Goal: Find specific page/section: Find specific page/section

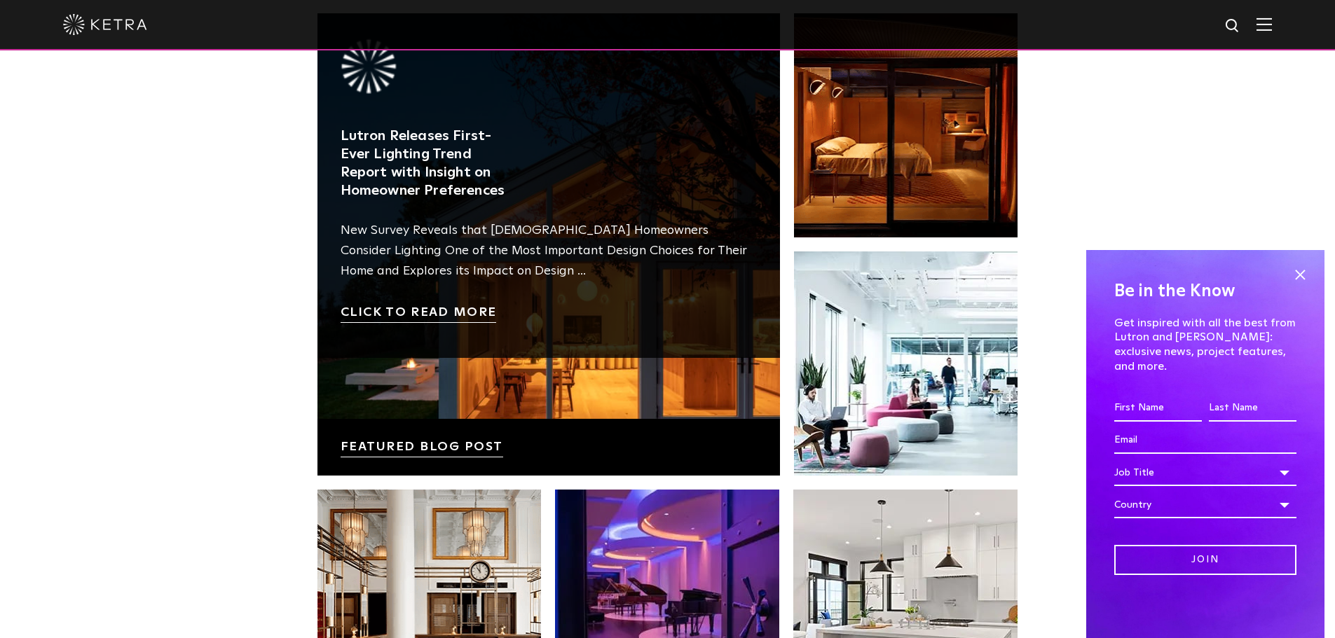
scroll to position [2172, 0]
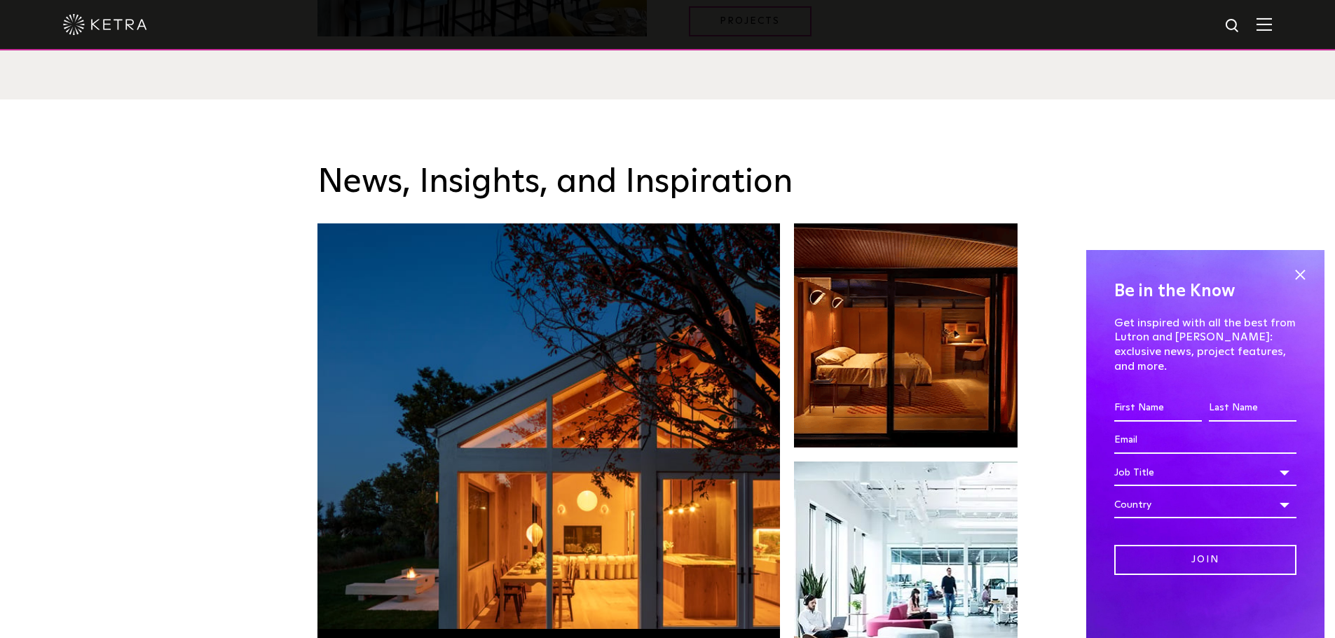
click at [1270, 24] on img at bounding box center [1263, 24] width 15 height 13
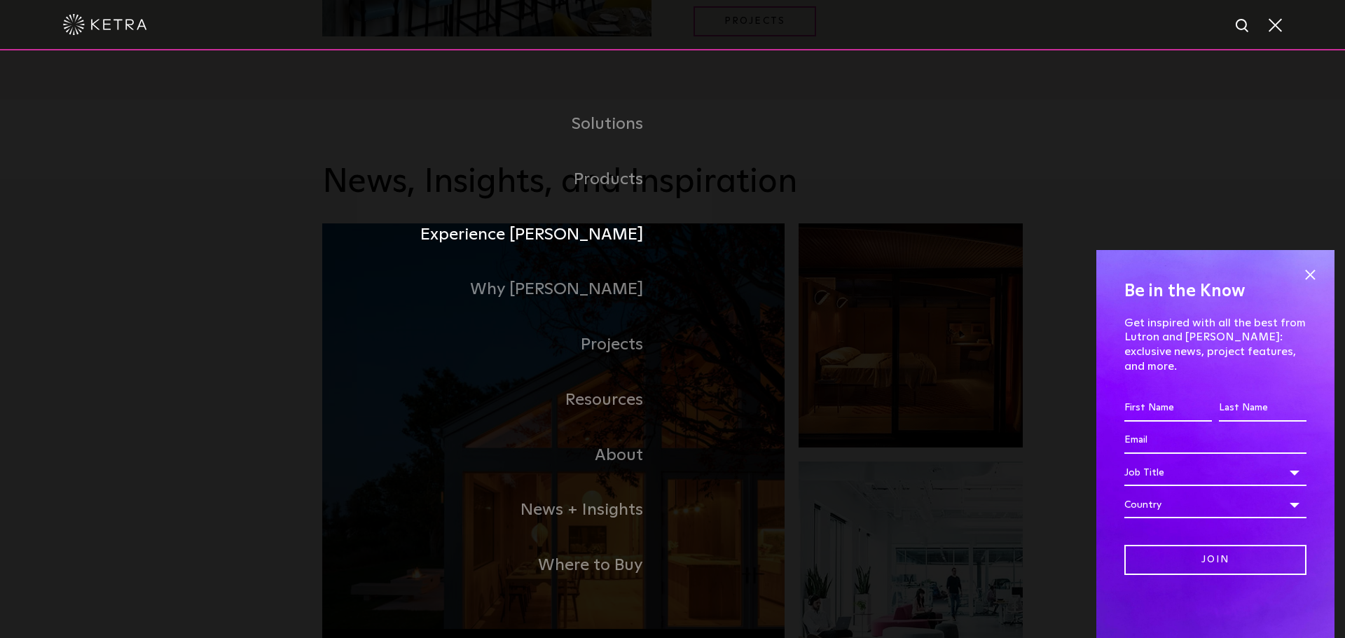
click at [610, 232] on link "Experience [PERSON_NAME]" at bounding box center [497, 234] width 350 height 55
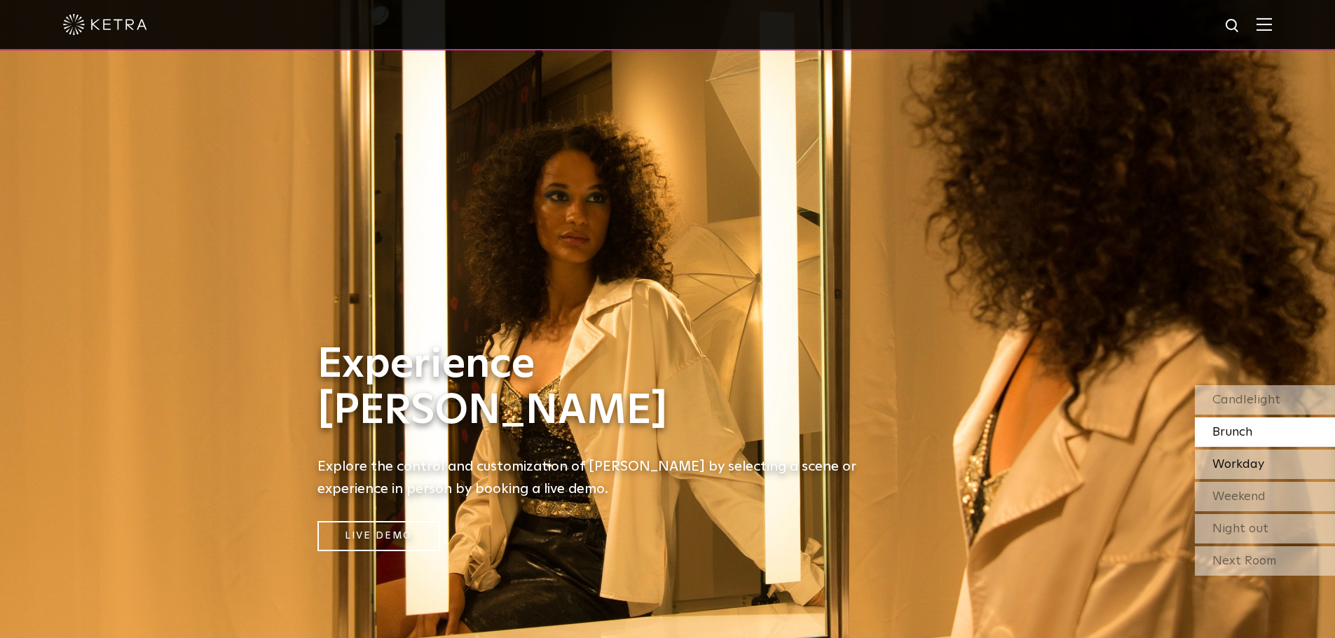
click at [1244, 474] on div "Workday" at bounding box center [1265, 464] width 140 height 29
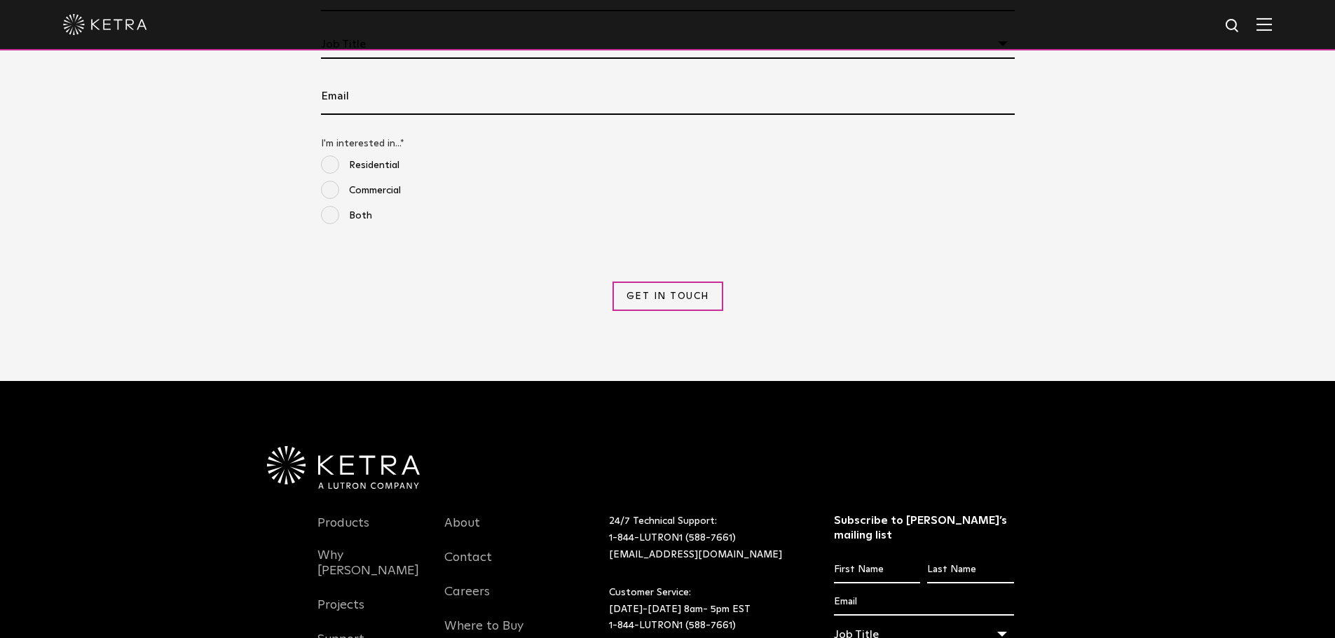
scroll to position [1808, 0]
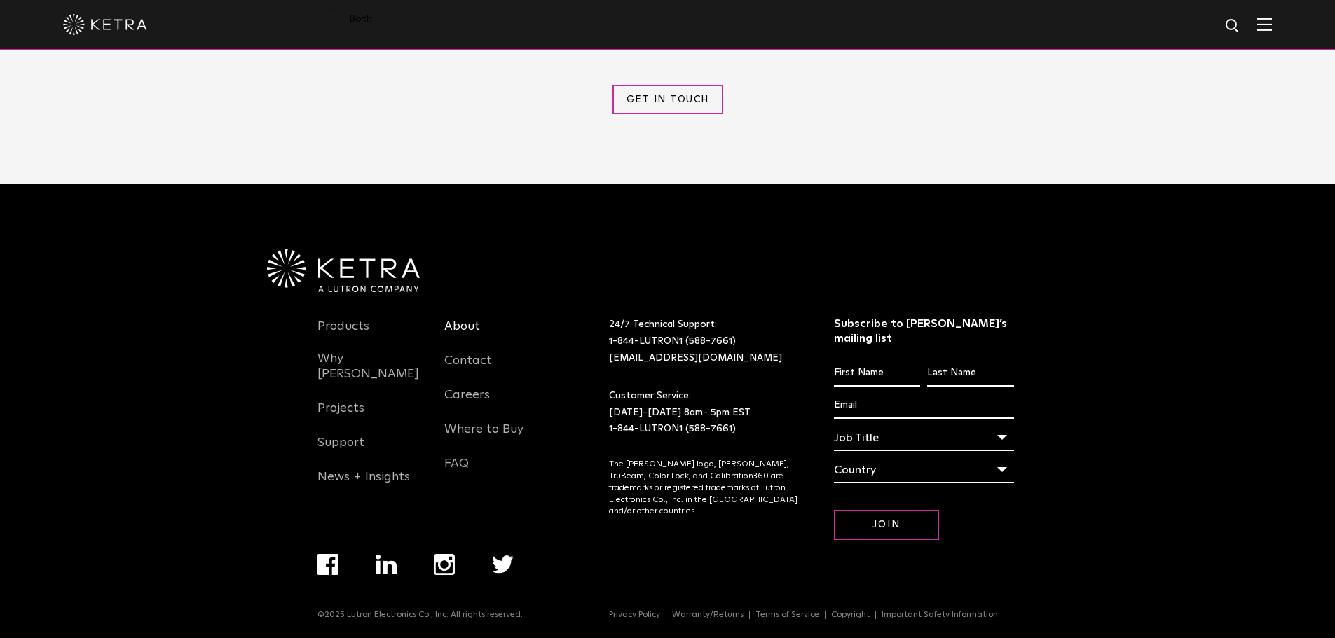
click at [459, 328] on link "About" at bounding box center [462, 335] width 36 height 32
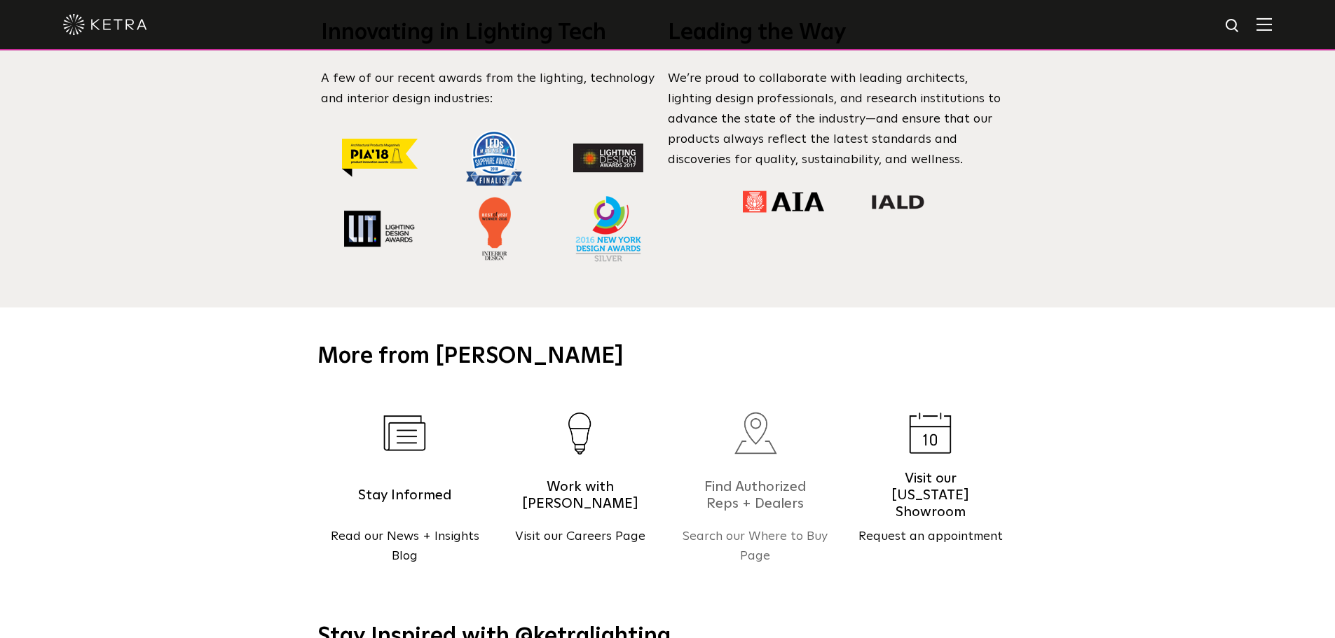
scroll to position [1331, 0]
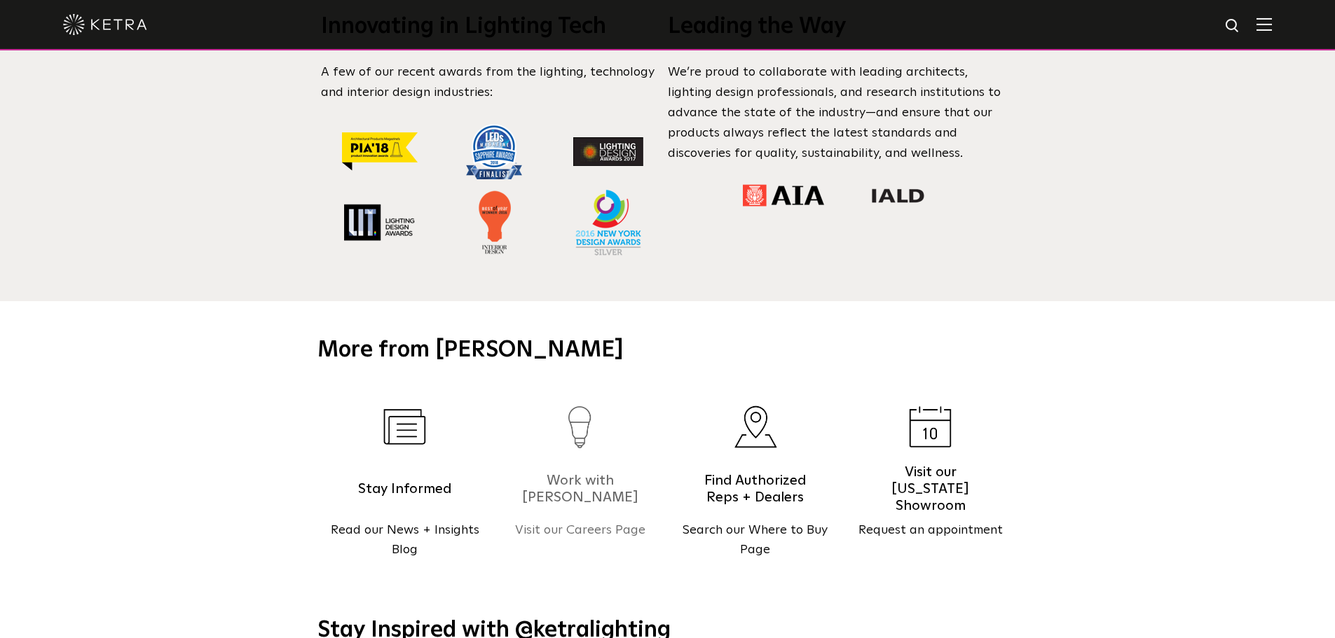
click at [617, 472] on h5 "Work with [PERSON_NAME]" at bounding box center [580, 489] width 119 height 35
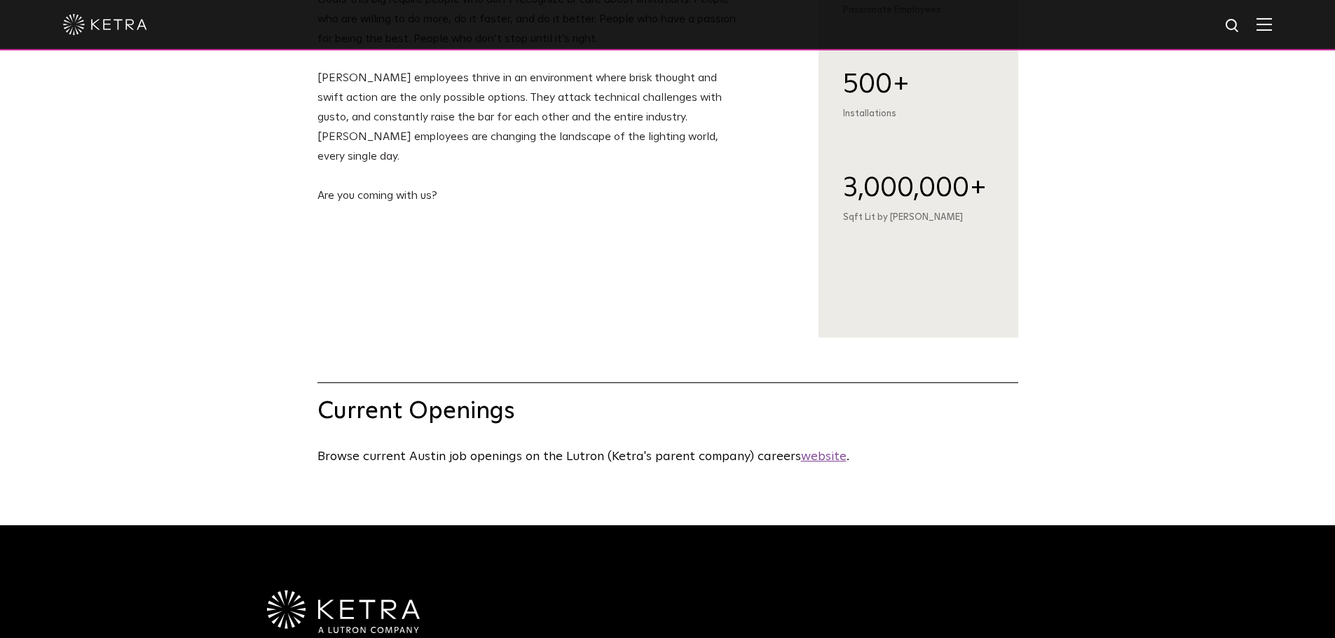
scroll to position [420, 0]
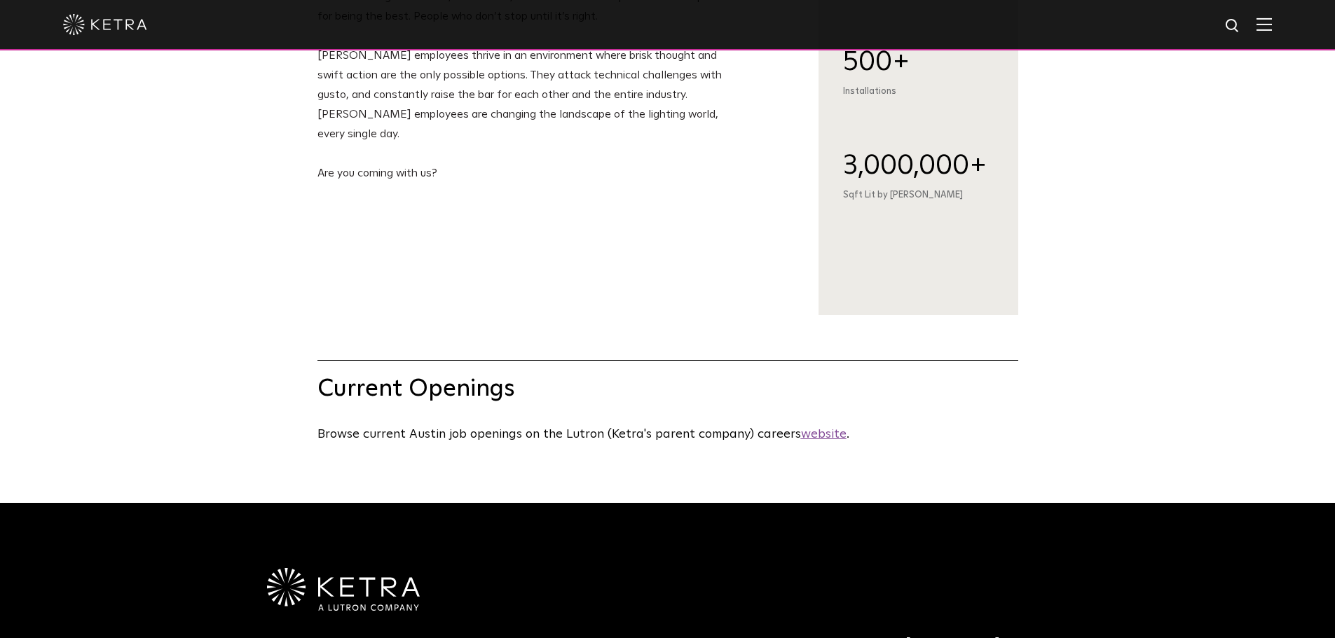
click at [801, 441] on u "website" at bounding box center [824, 434] width 46 height 13
